Goal: Task Accomplishment & Management: Manage account settings

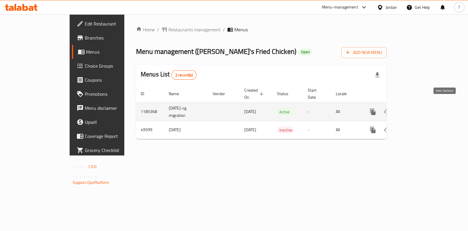
click at [418, 109] on icon "enhanced table" at bounding box center [415, 111] width 5 height 5
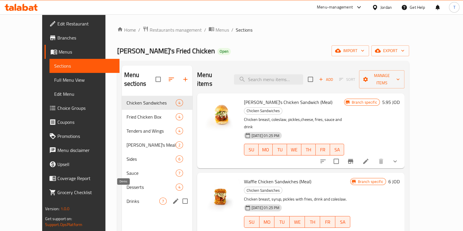
click at [126, 198] on span "Drinks" at bounding box center [142, 201] width 33 height 7
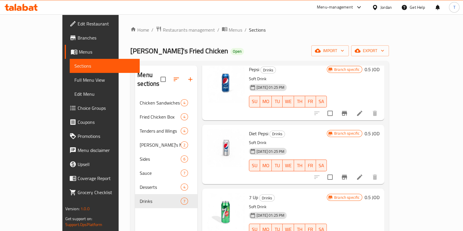
scroll to position [231, 0]
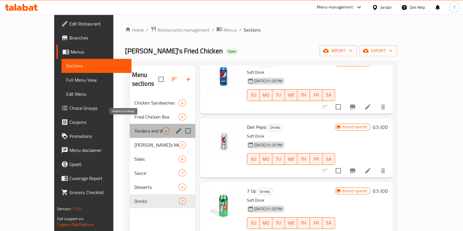
click at [134, 127] on span "Tenders and Wings" at bounding box center [148, 130] width 28 height 7
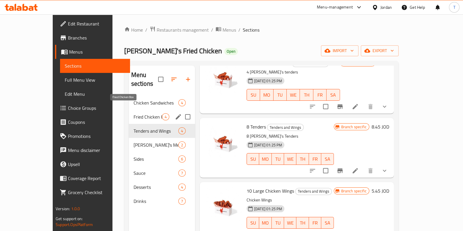
click at [133, 113] on span "Fried Chicken Box" at bounding box center [147, 116] width 28 height 7
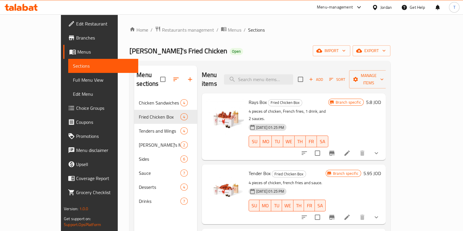
click at [350, 214] on icon at bounding box center [346, 217] width 7 height 7
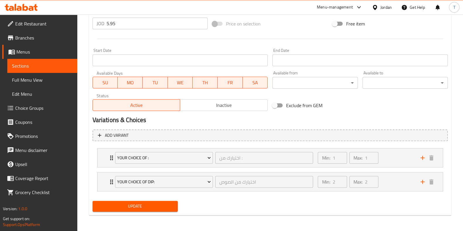
scroll to position [224, 0]
click at [394, 160] on div "Min: 1 ​ Max: 1 ​" at bounding box center [365, 158] width 102 height 19
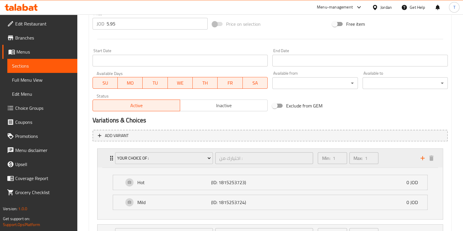
click at [394, 160] on div "Min: 1 ​ Max: 1 ​" at bounding box center [365, 158] width 102 height 19
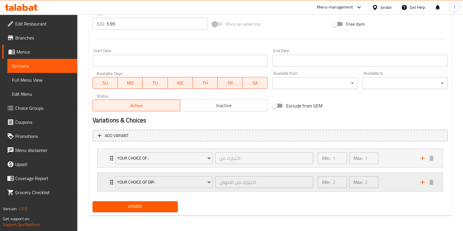
click at [383, 188] on div "Min: 2 ​ Max: 2 ​" at bounding box center [365, 182] width 102 height 19
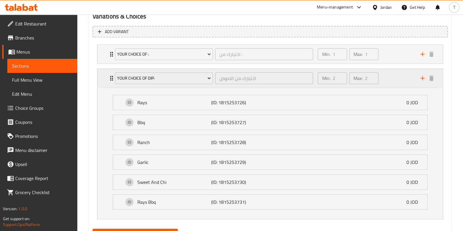
scroll to position [302, 0]
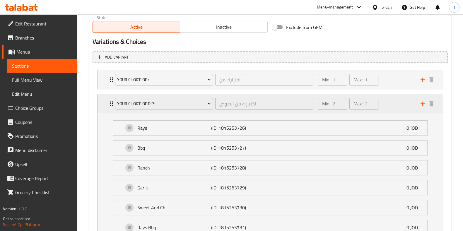
click at [392, 109] on div "Min: 2 ​ Max: 2 ​" at bounding box center [365, 103] width 102 height 19
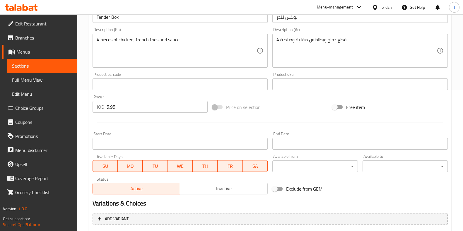
scroll to position [224, 0]
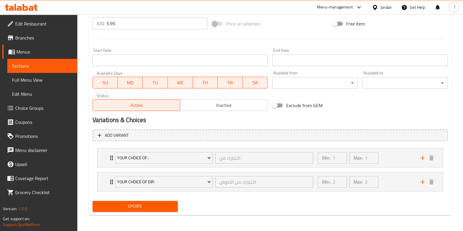
click at [40, 107] on span "Choice Groups" at bounding box center [43, 107] width 57 height 7
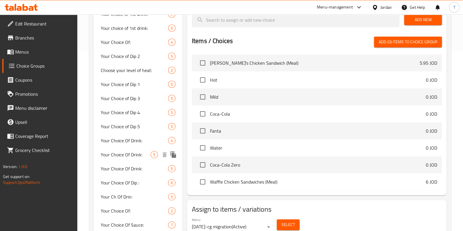
scroll to position [64, 0]
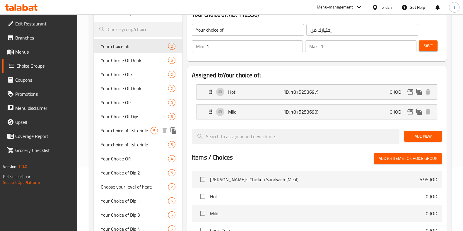
click at [139, 132] on span "Your choice of 1st drink:" at bounding box center [126, 130] width 50 height 7
type input "Your choice of 1st drink:"
type input "إختيارك من المشروب الأول:"
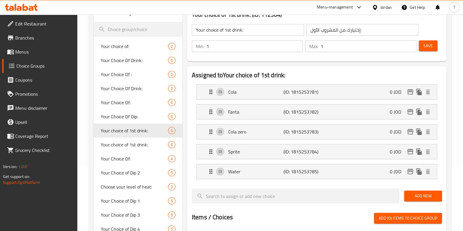
click at [29, 53] on span "Menus" at bounding box center [43, 51] width 57 height 7
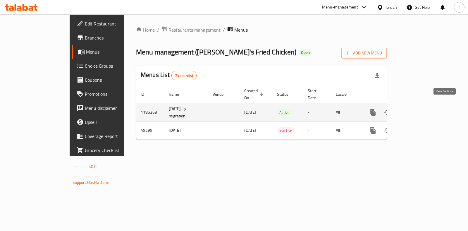
click at [419, 109] on icon "enhanced table" at bounding box center [415, 112] width 7 height 7
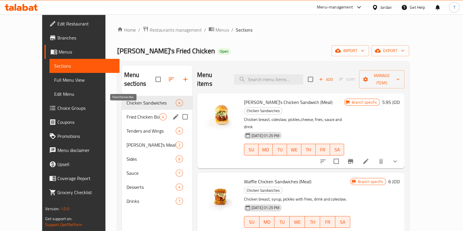
click at [126, 113] on span "Fried Chicken Box" at bounding box center [142, 116] width 33 height 7
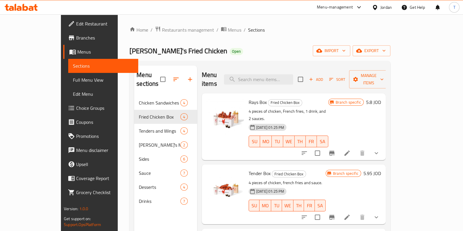
scroll to position [39, 0]
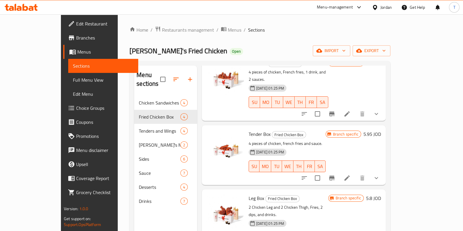
click at [350, 174] on icon at bounding box center [346, 177] width 7 height 7
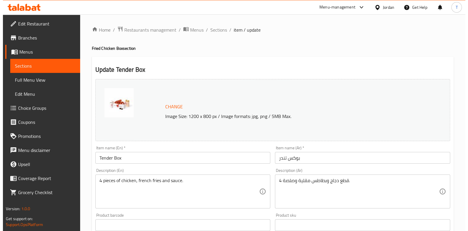
scroll to position [224, 0]
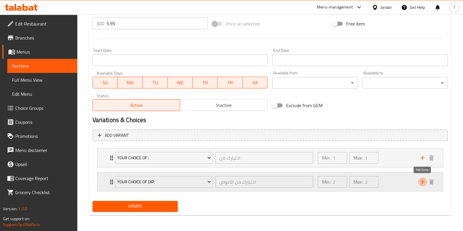
click at [421, 181] on icon "add" at bounding box center [422, 181] width 7 height 7
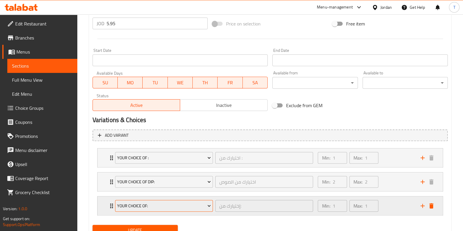
click at [161, 206] on span "Your choice of:" at bounding box center [164, 205] width 94 height 7
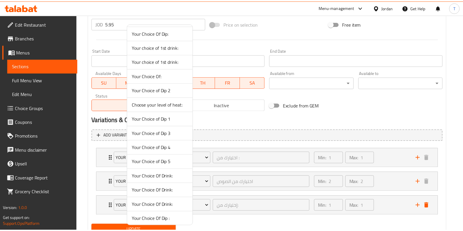
scroll to position [0, 0]
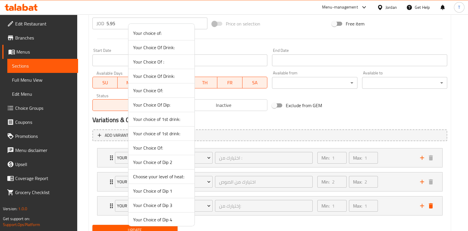
click at [162, 76] on span "Your Choice Of Drink:" at bounding box center [161, 76] width 57 height 7
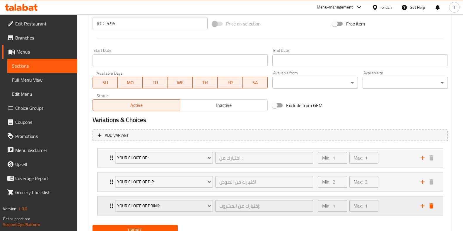
click at [395, 197] on div "Min: 1 ​ Max: 1 ​" at bounding box center [365, 205] width 102 height 19
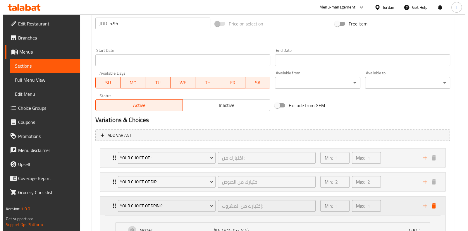
scroll to position [300, 0]
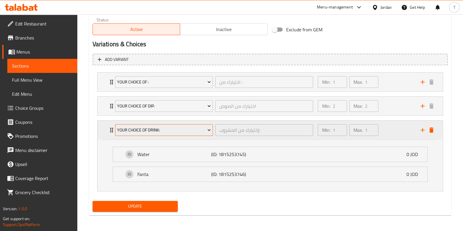
click at [196, 127] on span "Your Choice Of Drink:" at bounding box center [164, 129] width 94 height 7
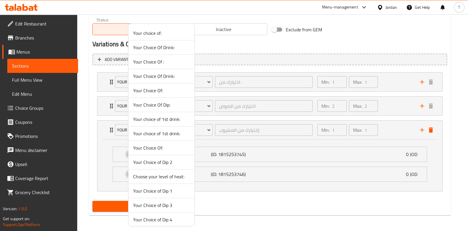
click at [157, 132] on span "Your choice of 1st drink:" at bounding box center [161, 133] width 57 height 7
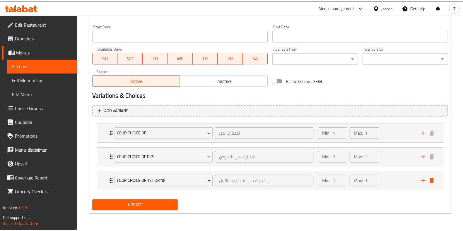
scroll to position [248, 0]
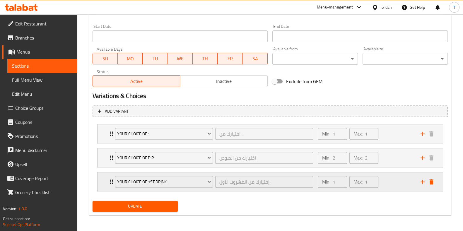
click at [383, 178] on div "Min: 1 ​ Max: 1 ​" at bounding box center [365, 181] width 102 height 19
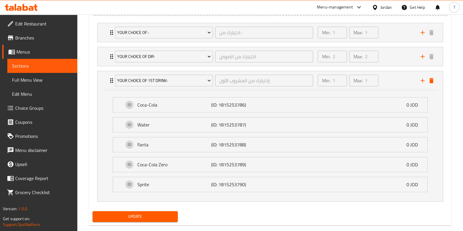
scroll to position [359, 0]
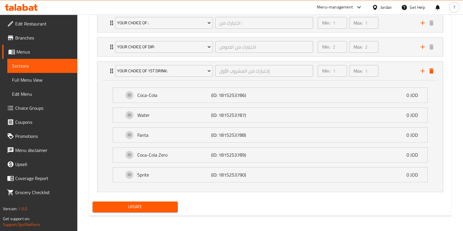
click at [167, 203] on span "Update" at bounding box center [135, 206] width 76 height 7
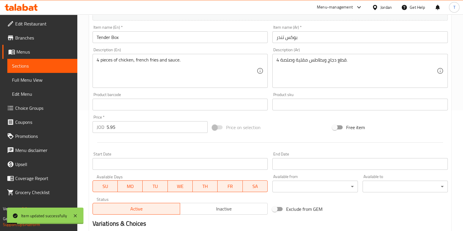
scroll to position [0, 0]
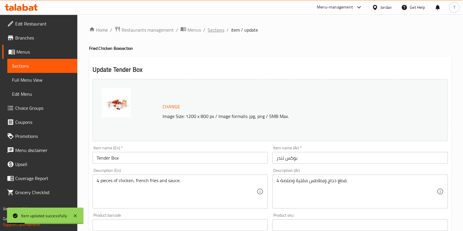
click at [214, 33] on span "Sections" at bounding box center [216, 29] width 17 height 7
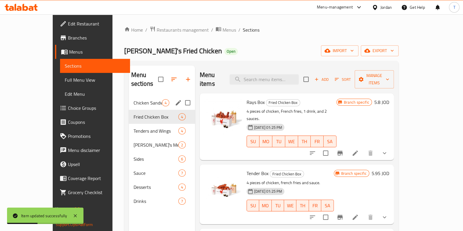
click at [133, 99] on span "Chicken Sandwiches" at bounding box center [147, 102] width 28 height 7
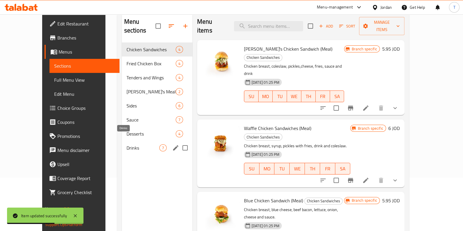
scroll to position [82, 0]
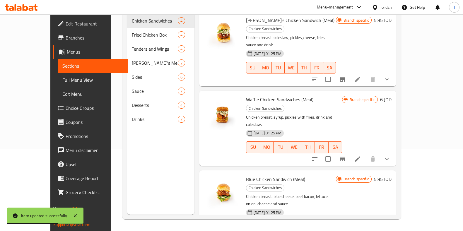
click at [127, 119] on nav "Chicken Sandwiches 4 Fried Chicken Box 4 Tenders and Wings 4 [PERSON_NAME]'s Me…" at bounding box center [160, 69] width 67 height 117
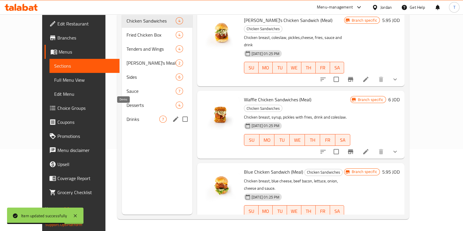
click at [126, 116] on span "Drinks" at bounding box center [142, 119] width 33 height 7
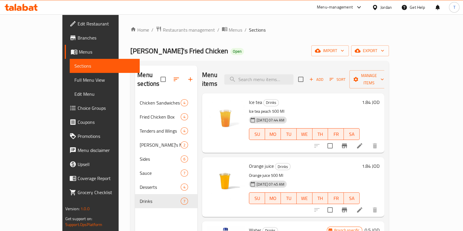
click at [347, 79] on button "Sort" at bounding box center [337, 79] width 19 height 9
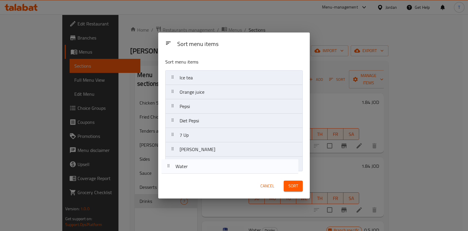
drag, startPoint x: 220, startPoint y: 110, endPoint x: 217, endPoint y: 170, distance: 60.1
click at [217, 170] on nav "Ice tea Orange juice Water Pepsi Diet Pepsi 7 Up Mirinda Orange" at bounding box center [233, 120] width 137 height 101
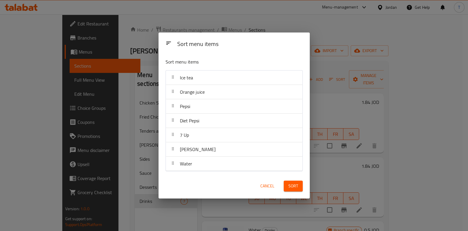
click at [291, 186] on span "Sort" at bounding box center [294, 185] width 10 height 7
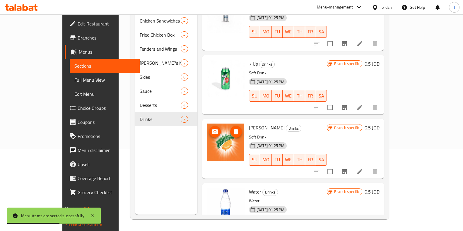
scroll to position [210, 0]
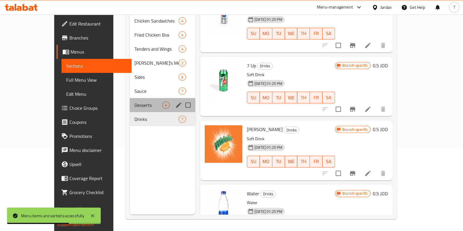
click at [134, 102] on span "Desserts" at bounding box center [148, 105] width 28 height 7
